Goal: Task Accomplishment & Management: Manage account settings

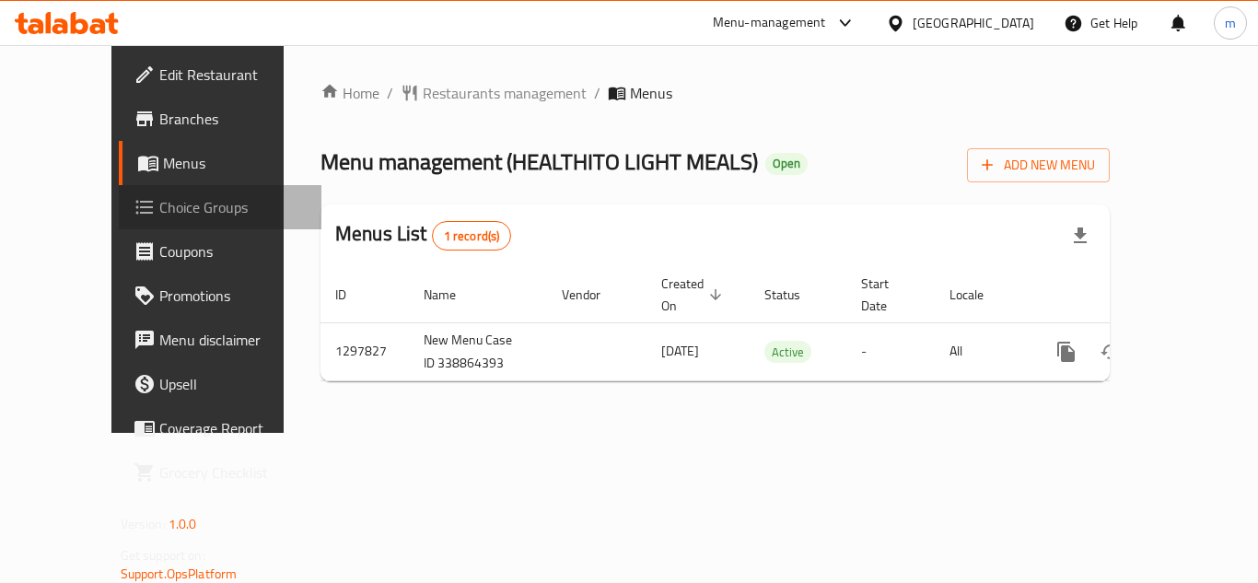
click at [159, 201] on span "Choice Groups" at bounding box center [232, 207] width 147 height 22
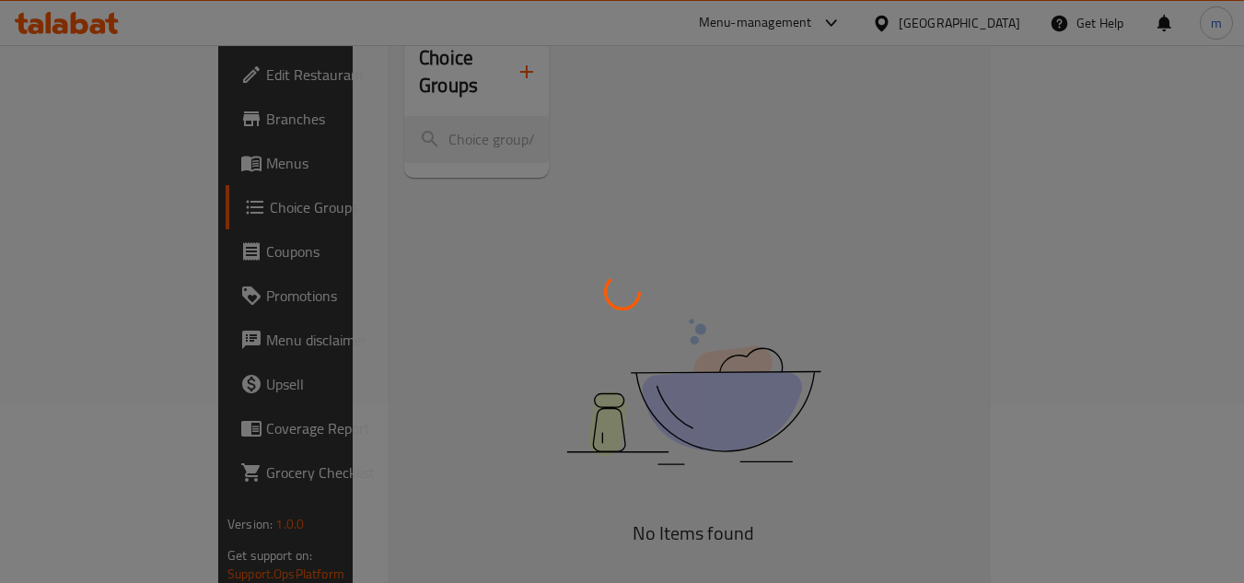
scroll to position [184, 0]
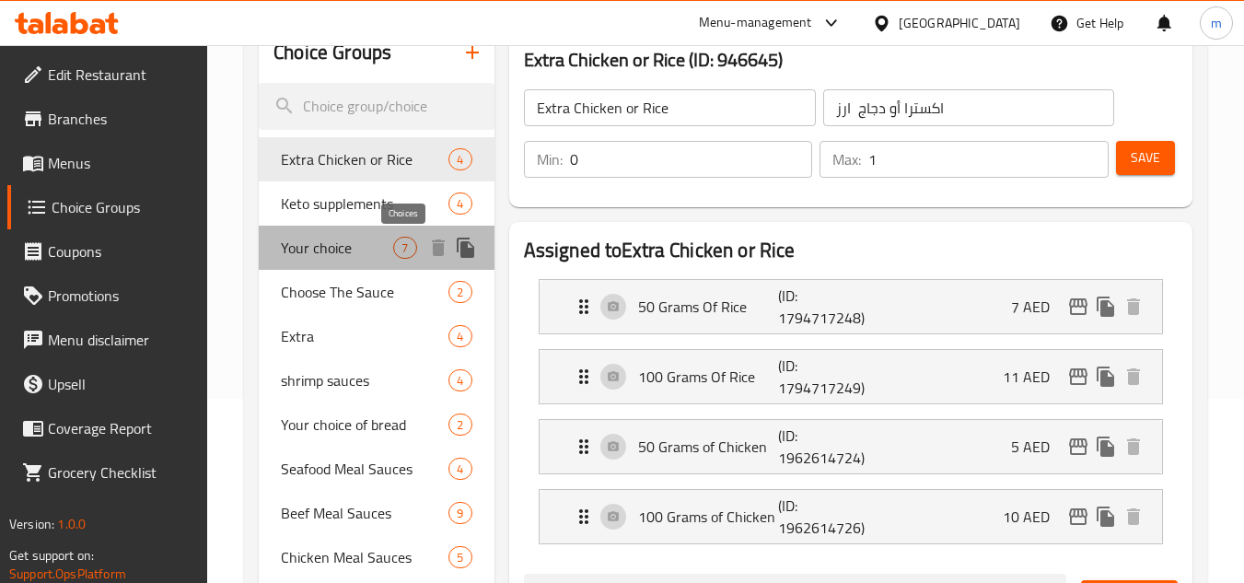
click at [405, 250] on span "7" at bounding box center [404, 247] width 21 height 17
type input "Your choice"
type input "اختيارك"
type input "1"
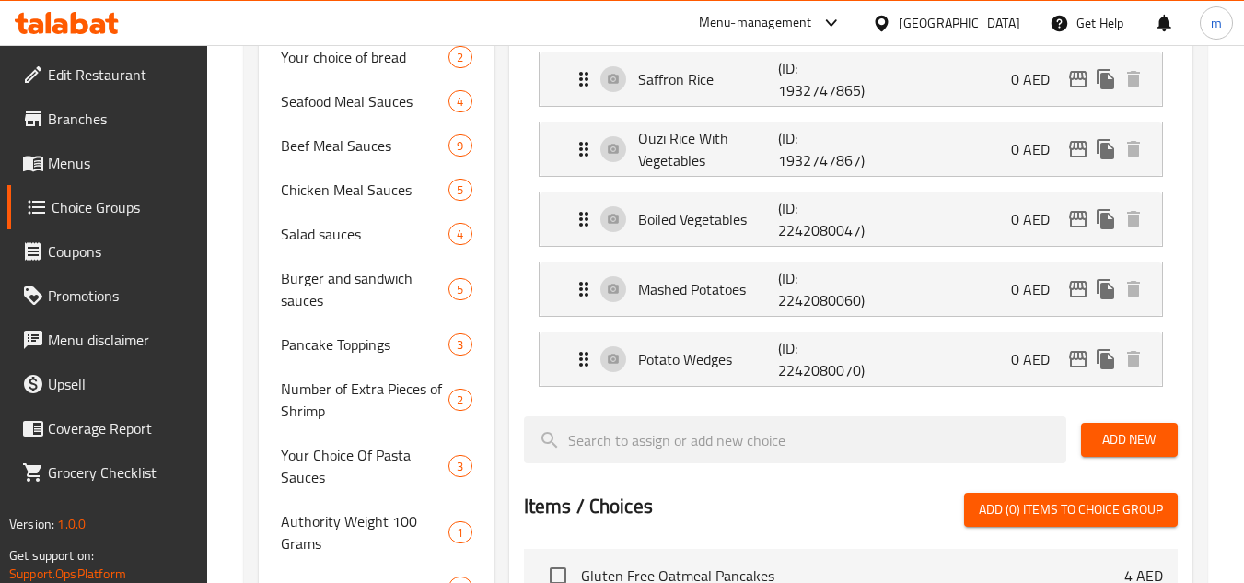
scroll to position [553, 0]
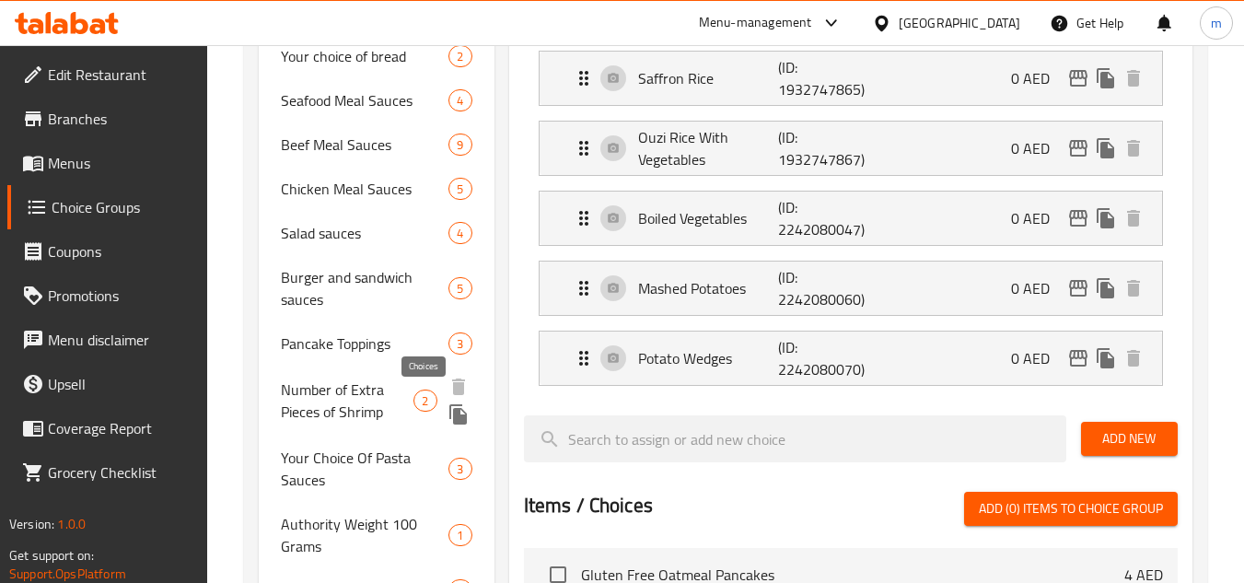
drag, startPoint x: 418, startPoint y: 395, endPoint x: 494, endPoint y: 351, distance: 87.5
click at [418, 395] on span "2" at bounding box center [424, 400] width 21 height 17
type input "Number of Extra Pieces of Shrimp"
type input "عدد قطع روبيان اكسترا"
type input "0"
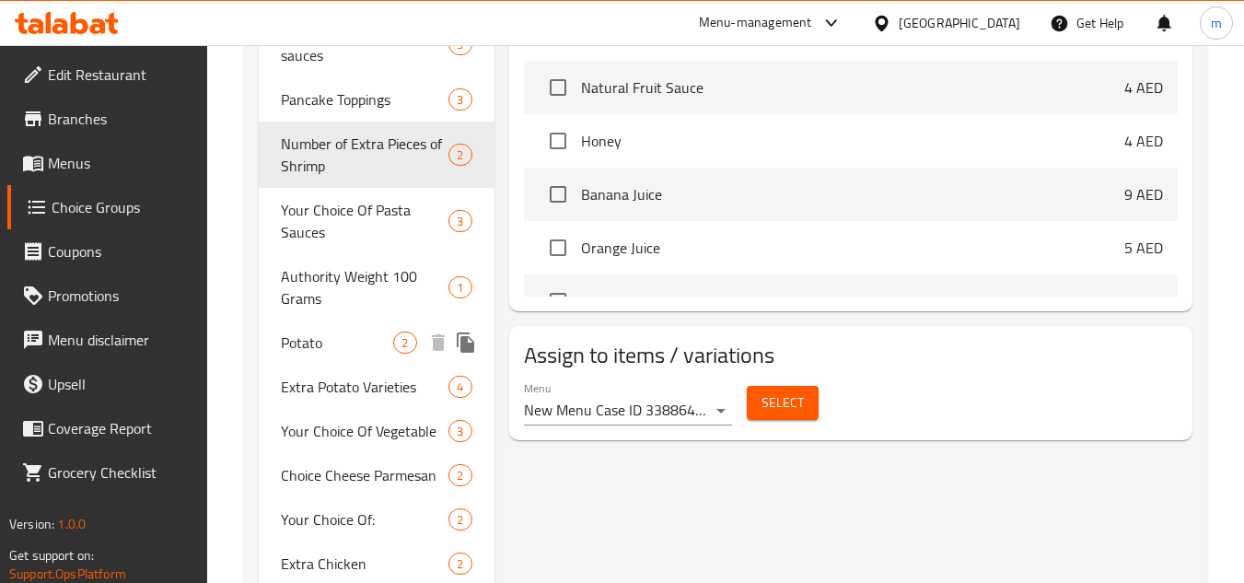
scroll to position [829, 0]
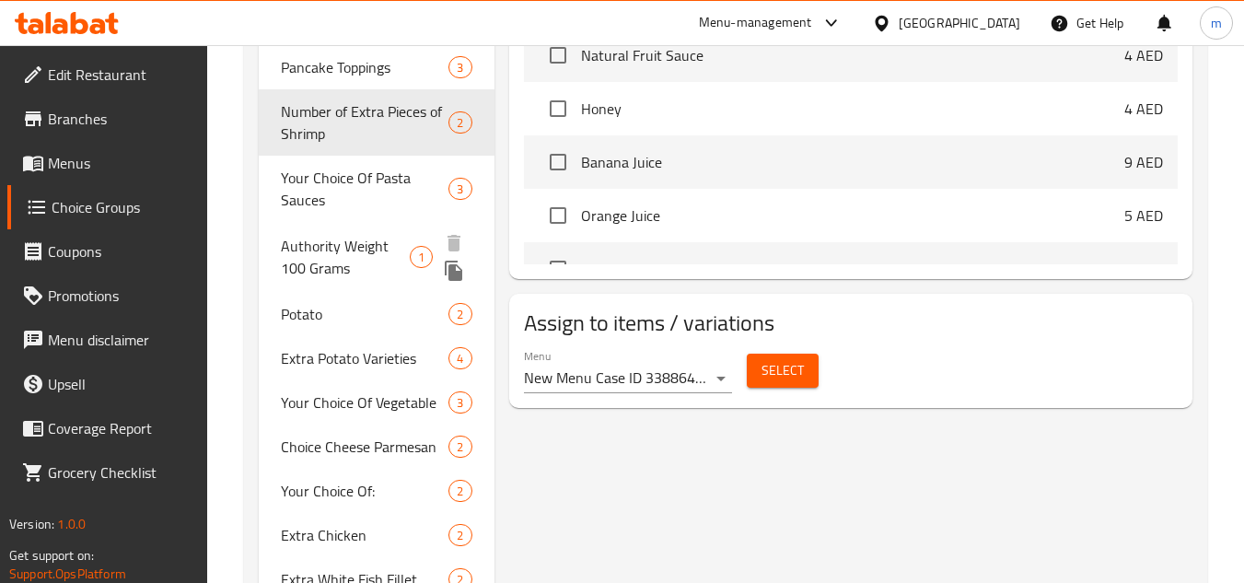
click at [404, 253] on span "Authority Weight 100 Grams" at bounding box center [345, 257] width 129 height 44
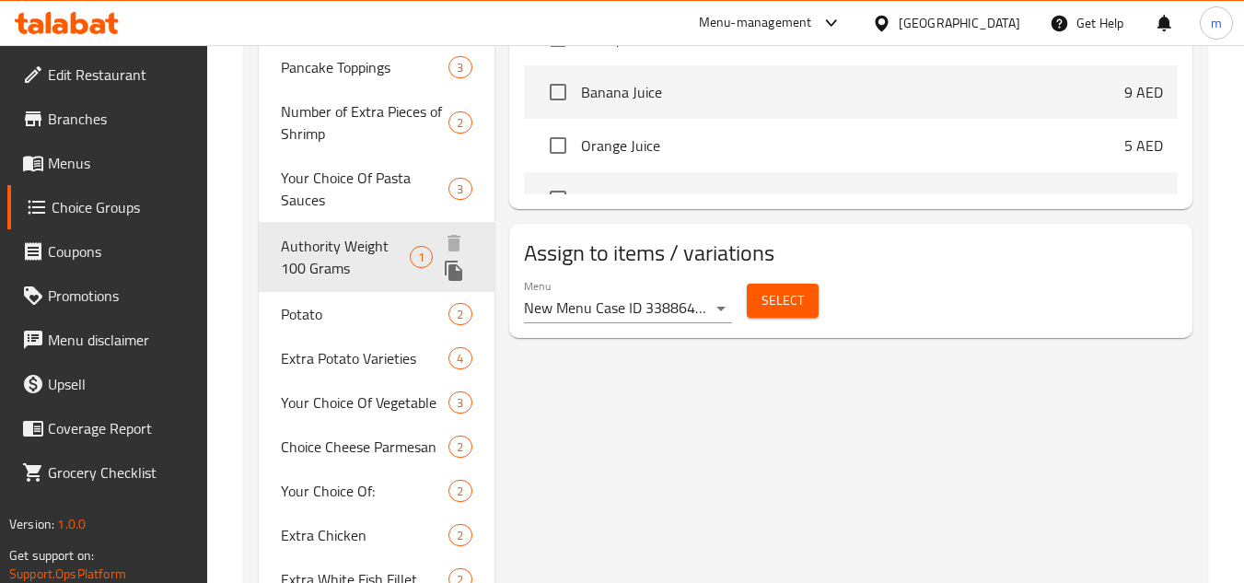
type input "Authority Weight 100 Grams"
type input "وزن السلطة 100 جرام"
type input "4"
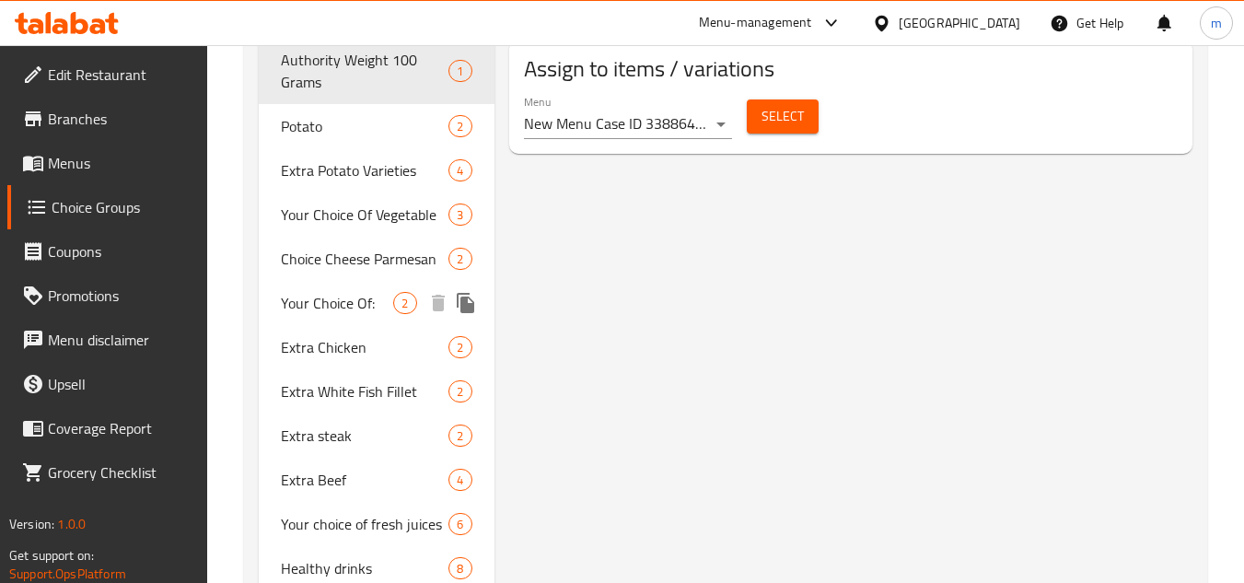
scroll to position [1079, 0]
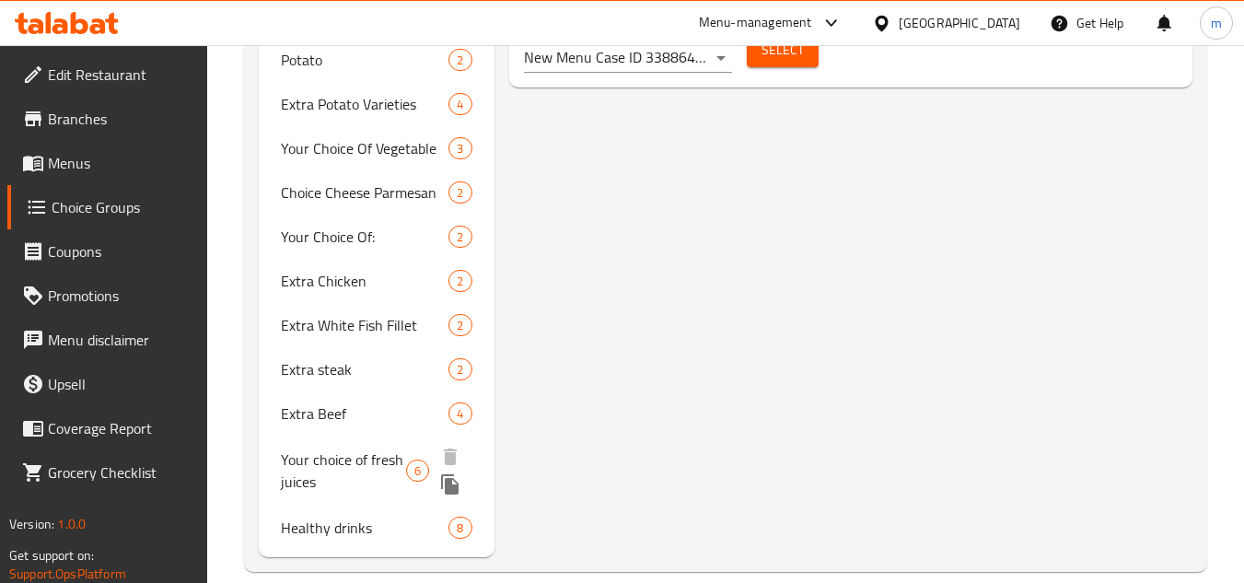
click at [396, 465] on span "Your choice of fresh juices" at bounding box center [343, 470] width 125 height 44
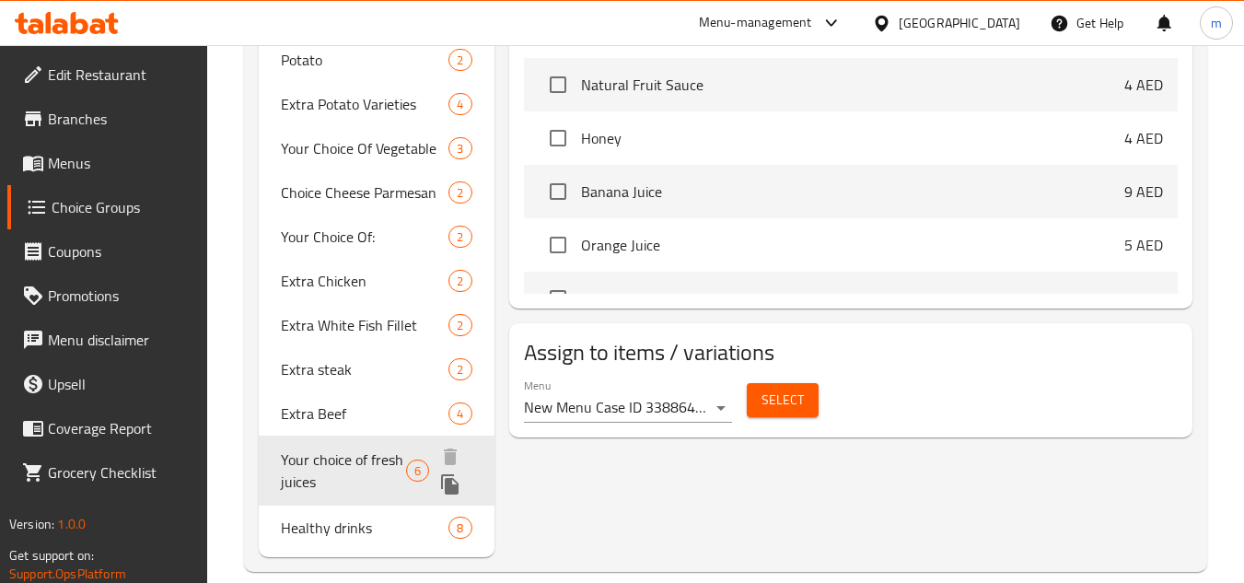
type input "Your choice of fresh juices"
type input "اختيارك من العصائر الطازجة"
type input "5"
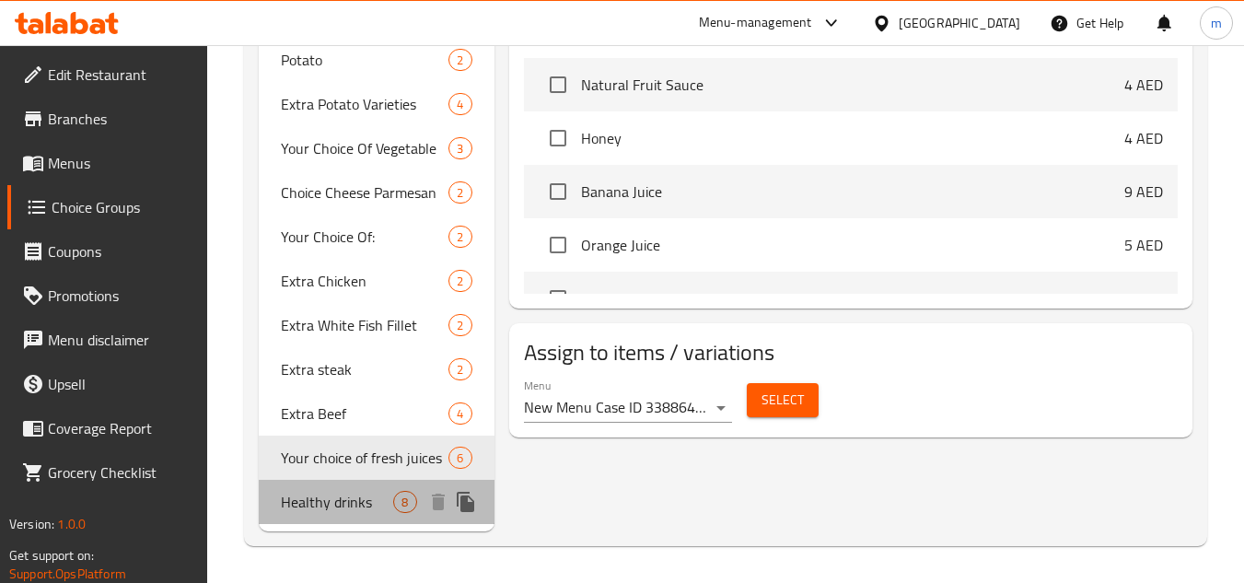
click at [378, 515] on div "Healthy drinks 8" at bounding box center [376, 502] width 235 height 44
type input "Healthy drinks"
type input "مشروبات صحيه"
type input "8"
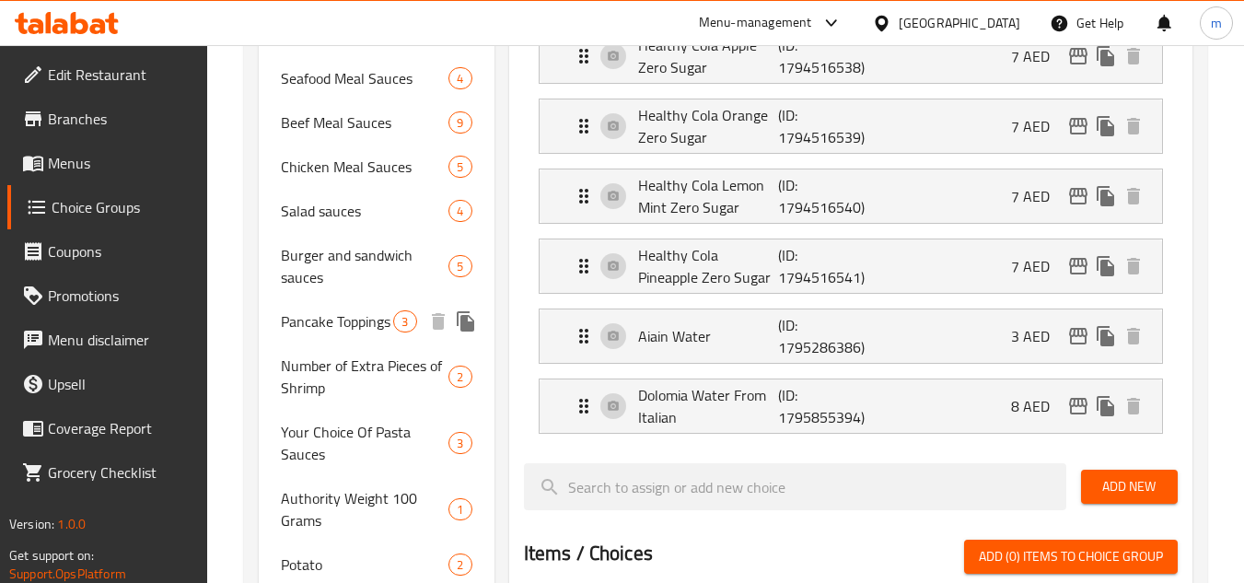
scroll to position [619, 0]
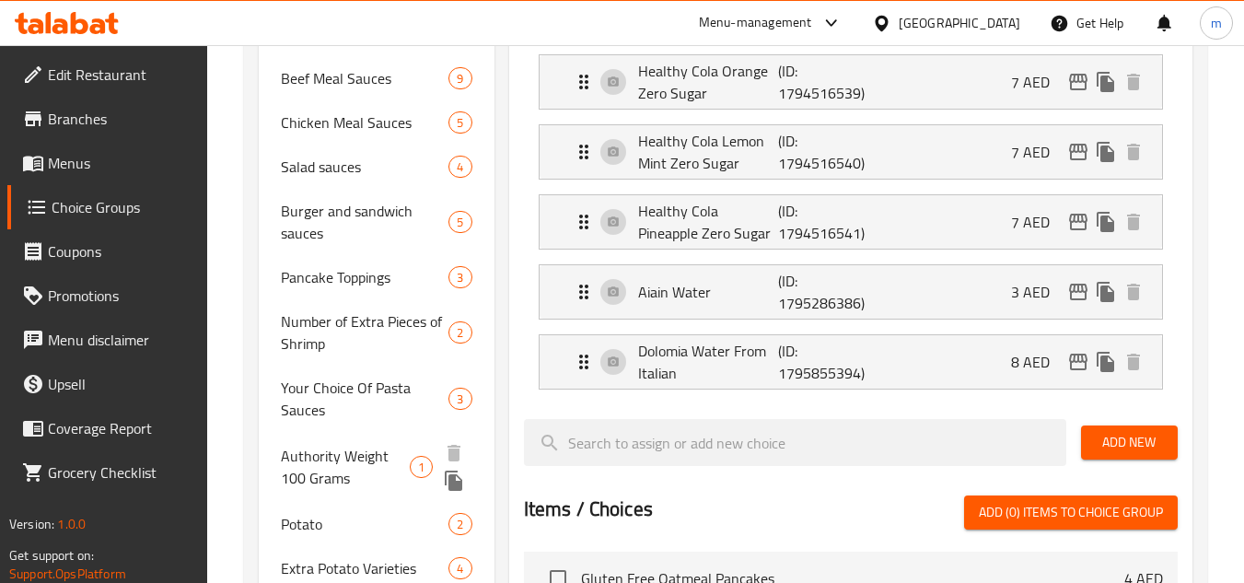
click at [307, 450] on span "Authority Weight 100 Grams" at bounding box center [345, 467] width 129 height 44
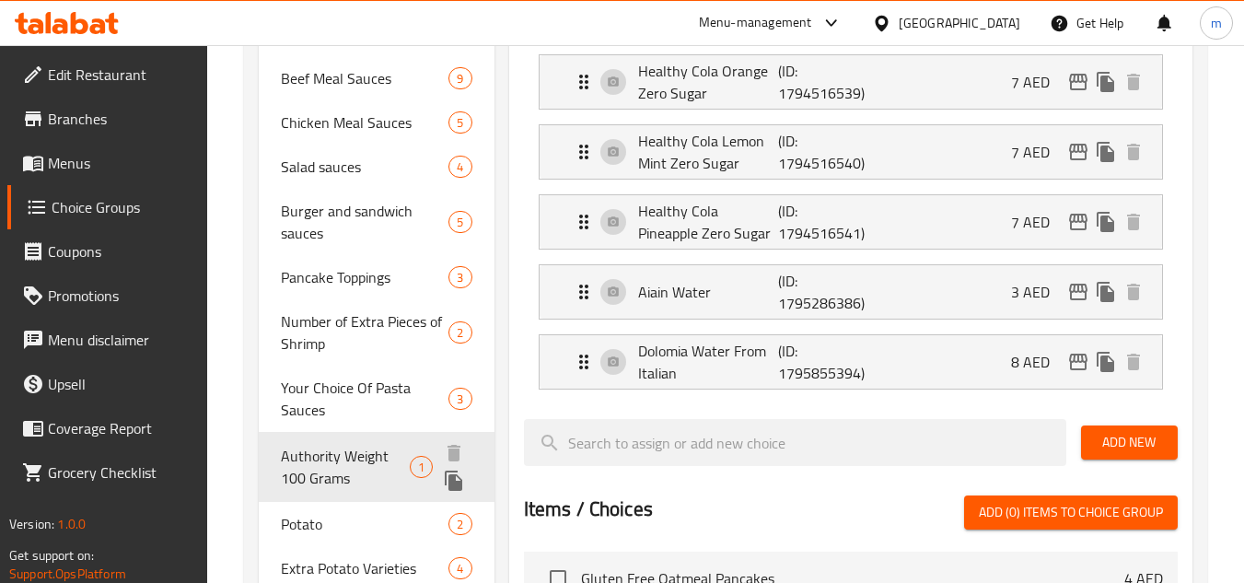
type input "Authority Weight 100 Grams"
type input "وزن السلطة 100 جرام"
type input "4"
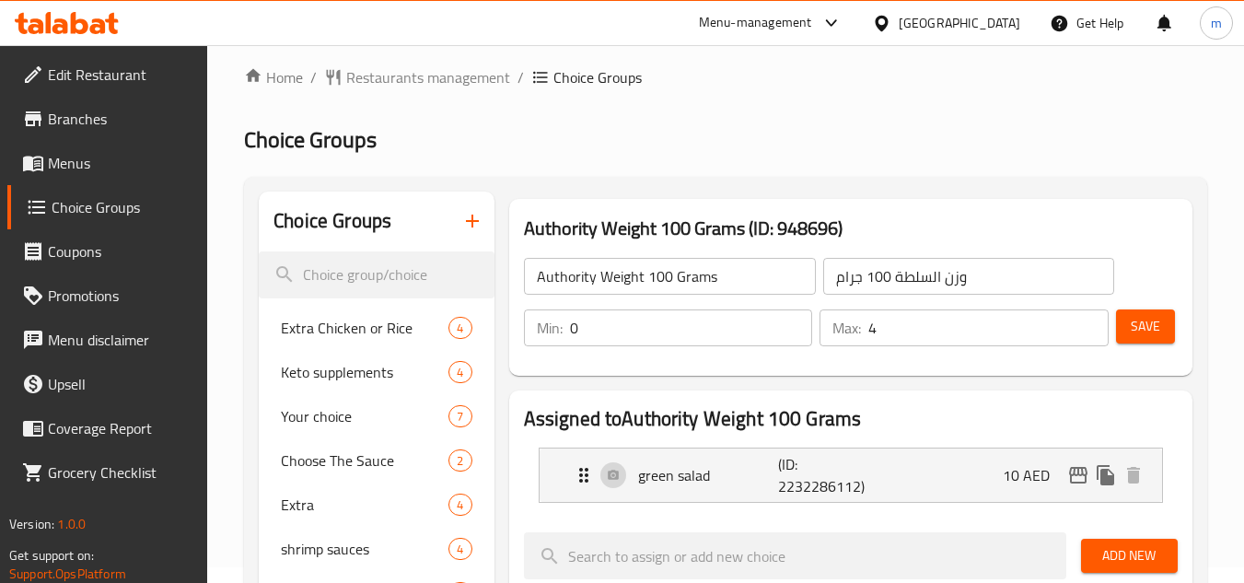
scroll to position [0, 0]
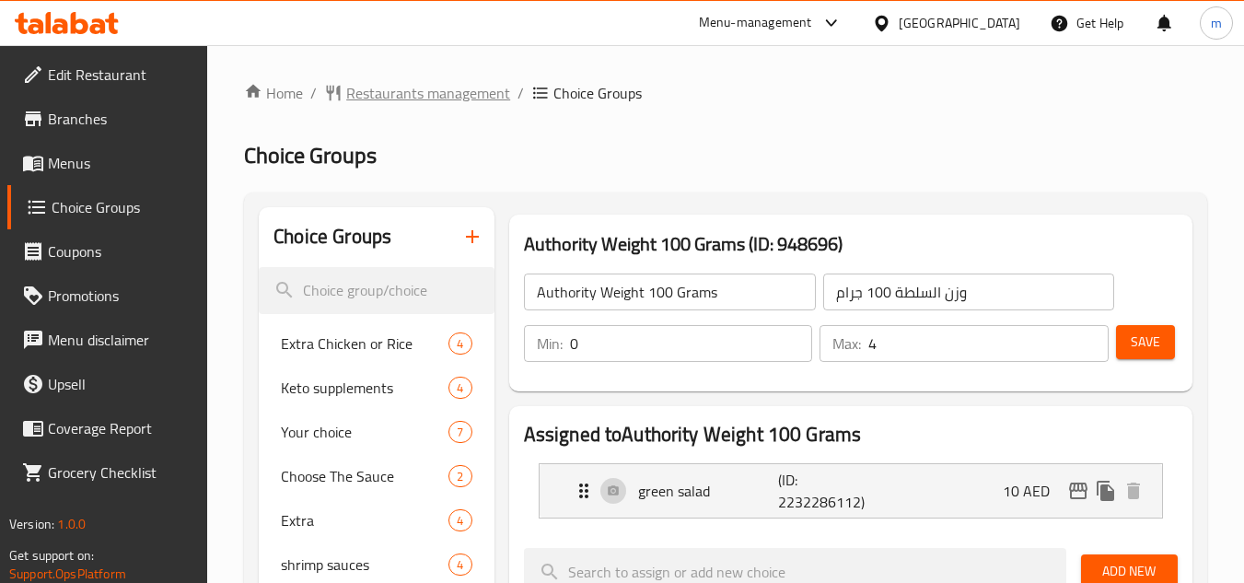
click at [358, 95] on span "Restaurants management" at bounding box center [428, 93] width 164 height 22
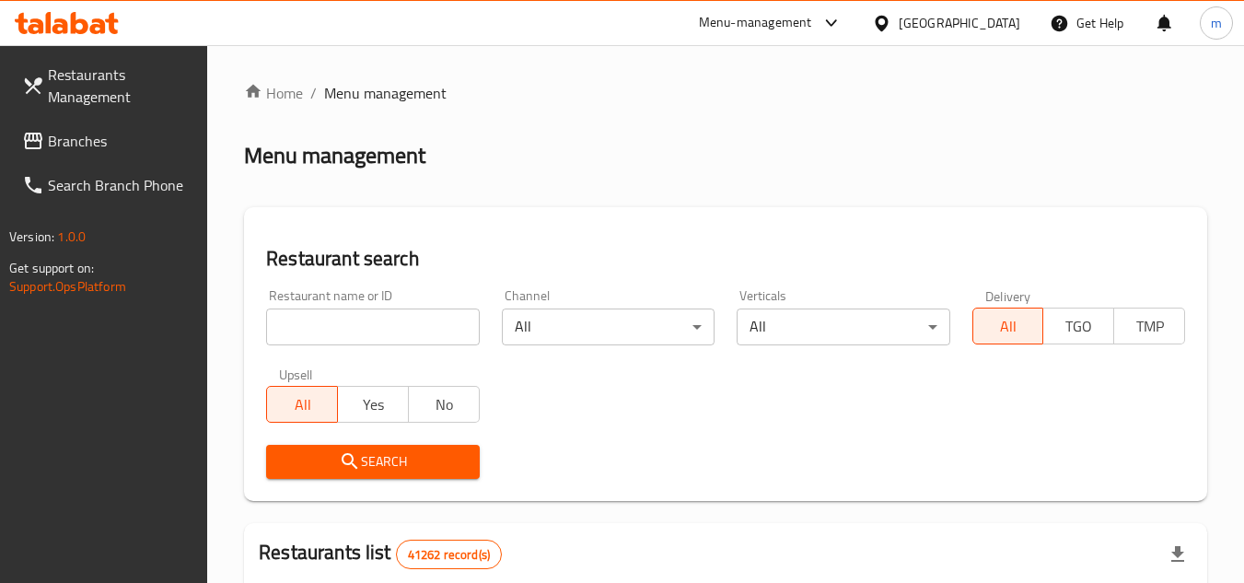
click at [942, 35] on div "[GEOGRAPHIC_DATA]" at bounding box center [946, 23] width 178 height 44
click at [943, 31] on div "[GEOGRAPHIC_DATA]" at bounding box center [960, 23] width 122 height 20
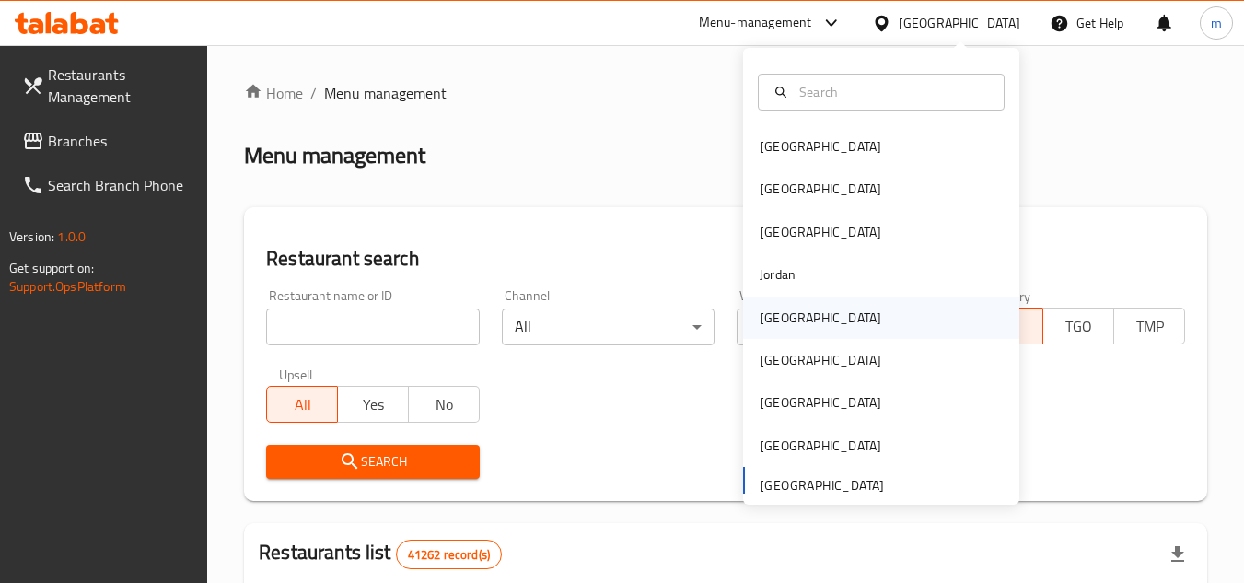
click at [790, 325] on div "[GEOGRAPHIC_DATA]" at bounding box center [820, 318] width 151 height 42
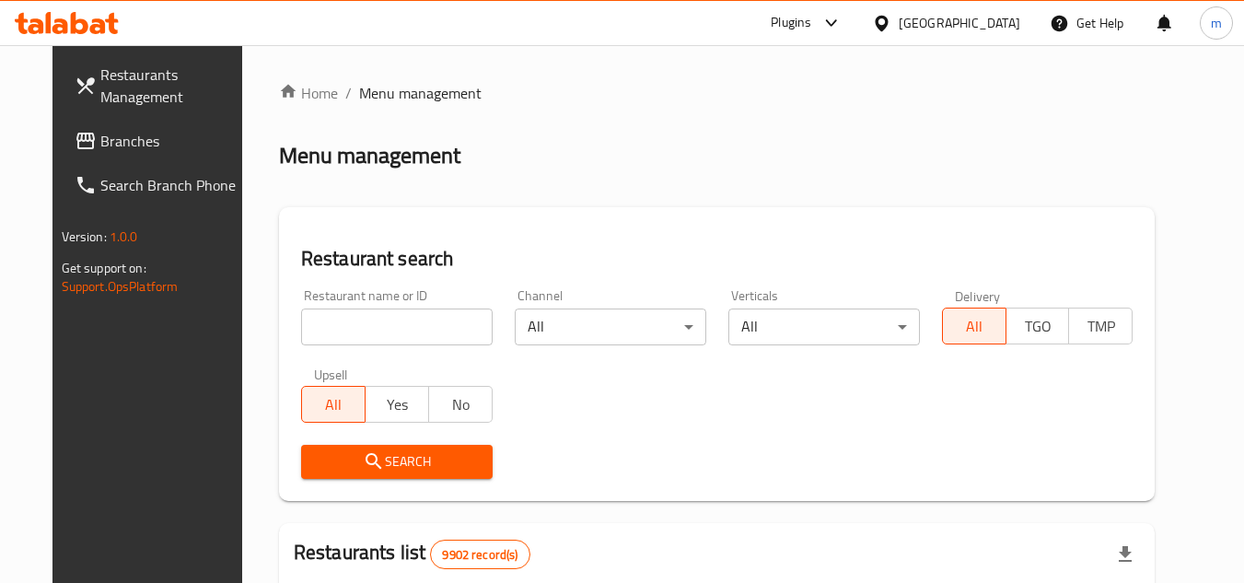
click at [131, 144] on span "Branches" at bounding box center [172, 141] width 145 height 22
